Goal: Task Accomplishment & Management: Manage account settings

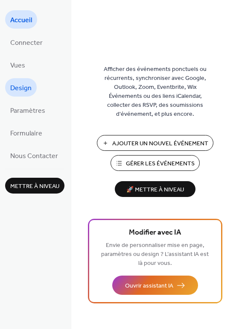
click at [25, 87] on span "Design" at bounding box center [20, 88] width 21 height 13
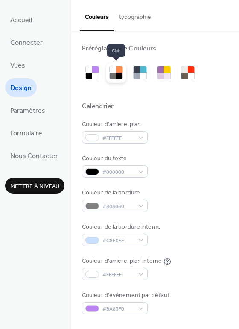
click at [112, 70] on div at bounding box center [113, 69] width 6 height 6
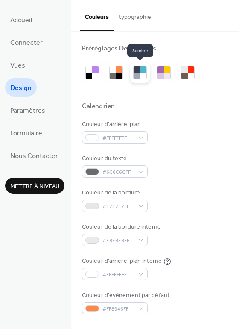
click at [134, 75] on div at bounding box center [137, 76] width 6 height 6
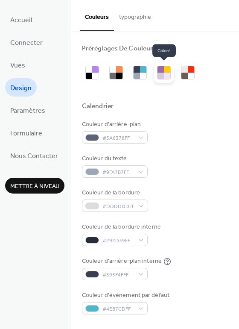
click at [165, 81] on div at bounding box center [164, 72] width 21 height 21
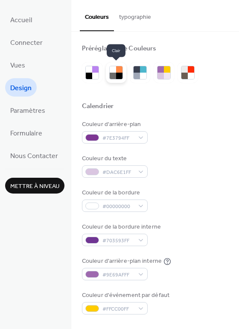
click at [110, 76] on div at bounding box center [113, 76] width 6 height 6
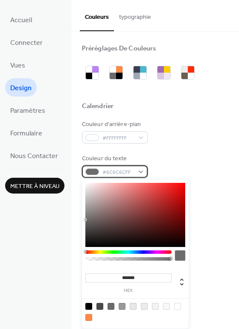
click at [108, 167] on div "#6C6C6CFF" at bounding box center [115, 171] width 66 height 12
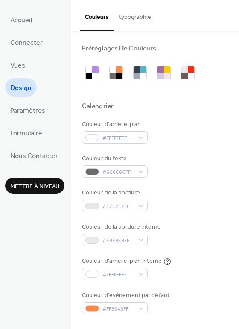
click at [139, 21] on button "typographie" at bounding box center [135, 15] width 42 height 30
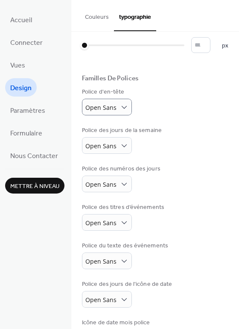
scroll to position [21, 0]
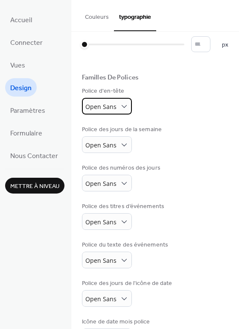
click at [109, 109] on span "Open Sans" at bounding box center [100, 107] width 31 height 8
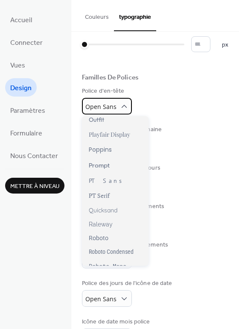
scroll to position [629, 0]
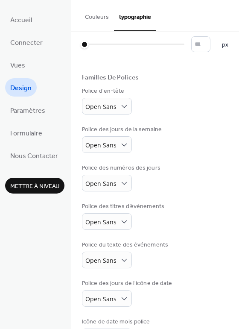
click at [178, 123] on div "Taille De Police De Base * px Familles De Polices Police d'en-tête Open Sans Po…" at bounding box center [155, 184] width 147 height 322
click at [84, 143] on div "Open Sans" at bounding box center [107, 144] width 50 height 17
click at [176, 260] on div "Police du texte des événements Open Sans" at bounding box center [155, 255] width 147 height 28
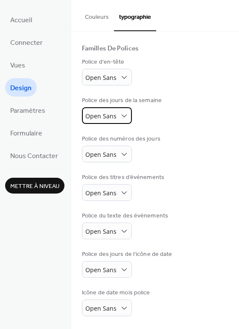
click at [118, 116] on div "Open Sans" at bounding box center [107, 115] width 50 height 17
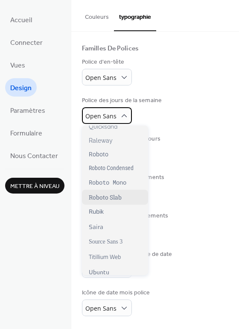
scroll to position [629, 0]
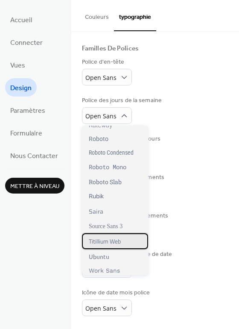
click at [125, 245] on div "Titillium Web" at bounding box center [115, 241] width 66 height 16
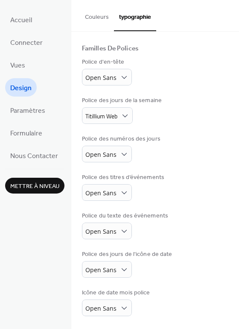
scroll to position [50, 0]
click at [96, 126] on div "Taille De Police De Base * px Familles De Polices Police d'en-tête Open Sans Po…" at bounding box center [155, 155] width 147 height 322
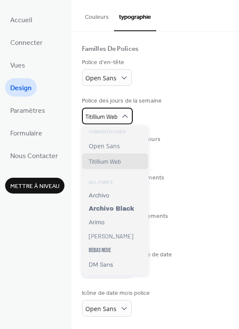
click at [94, 119] on span "Titillium Web" at bounding box center [101, 116] width 32 height 9
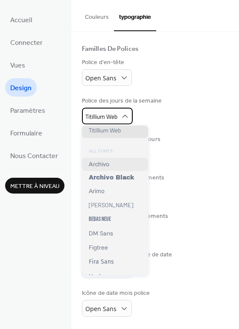
scroll to position [32, 0]
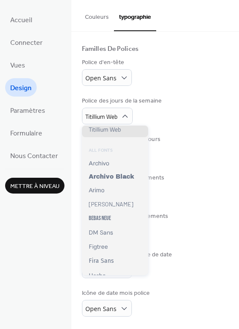
click at [226, 141] on div "Taille De Police De Base * px Familles De Polices Police d'en-tête Open Sans Po…" at bounding box center [155, 156] width 168 height 348
